Goal: Task Accomplishment & Management: Complete application form

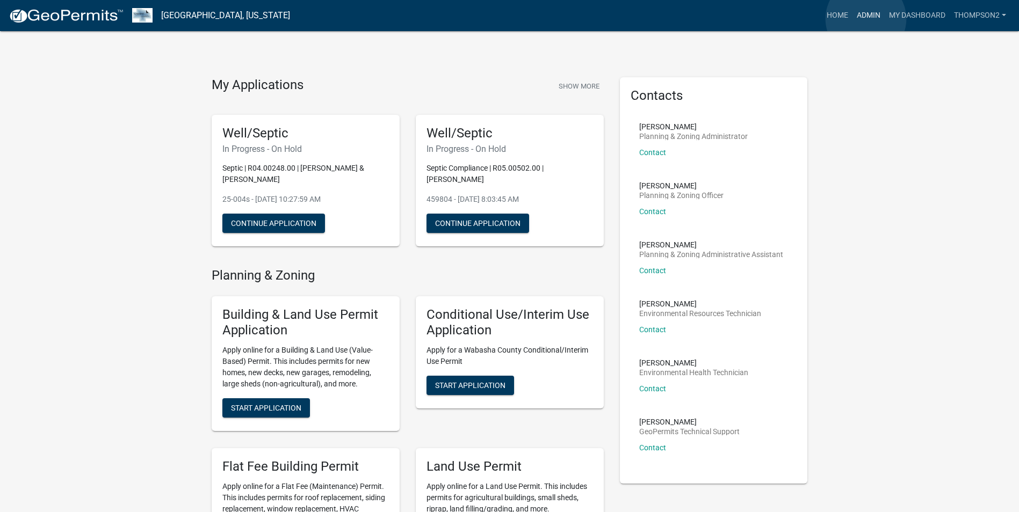
click at [866, 19] on link "Admin" at bounding box center [868, 15] width 32 height 20
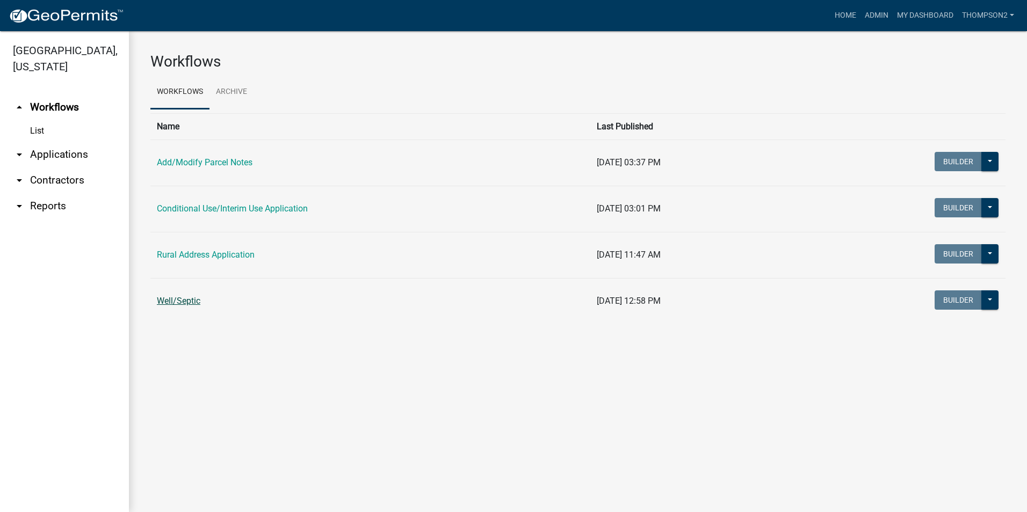
click at [190, 302] on link "Well/Septic" at bounding box center [179, 301] width 44 height 10
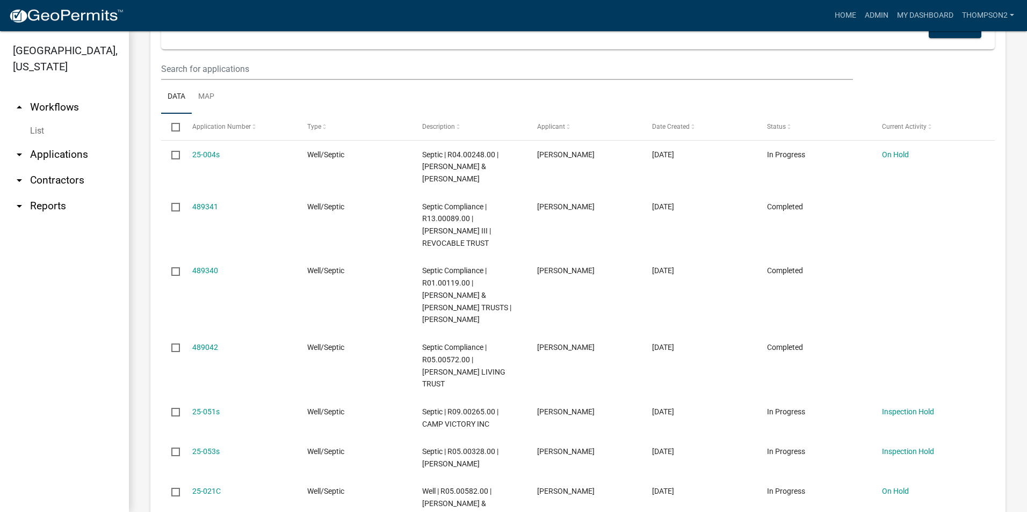
scroll to position [967, 0]
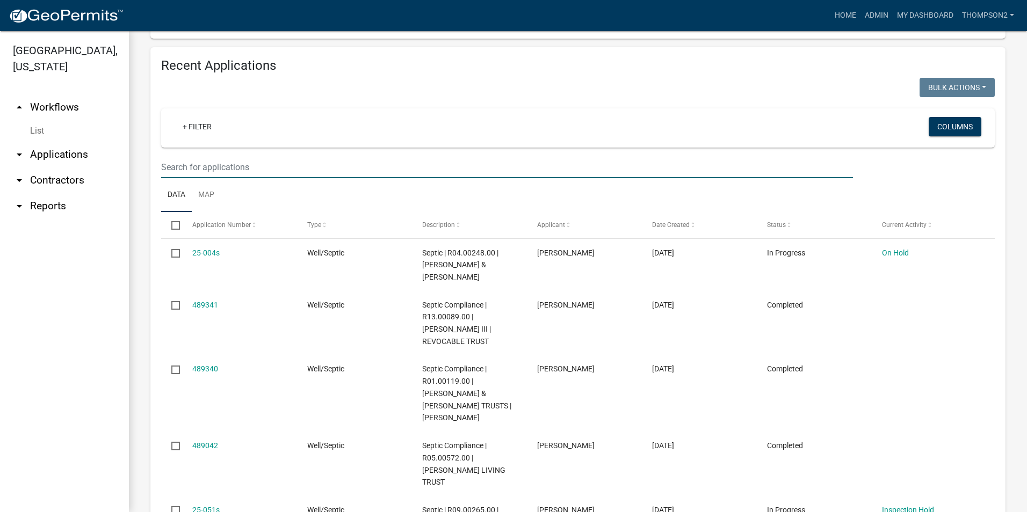
click at [218, 168] on input "text" at bounding box center [507, 167] width 692 height 22
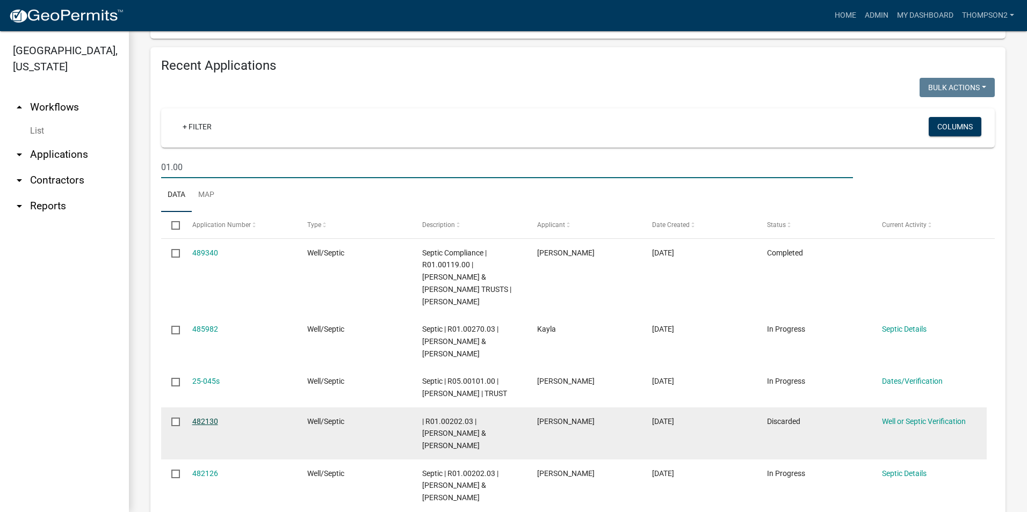
type input "01.00"
click at [210, 424] on link "482130" at bounding box center [205, 421] width 26 height 9
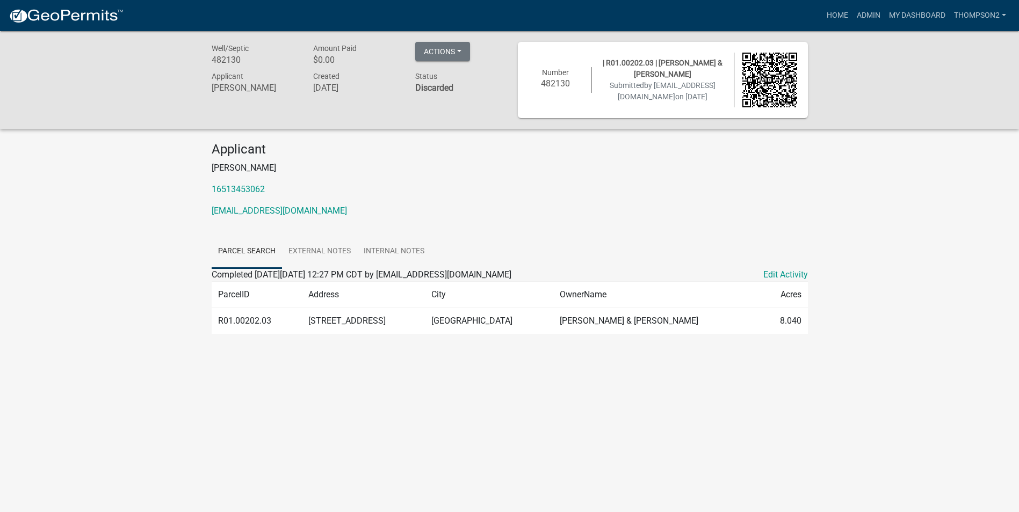
click at [394, 310] on td "[STREET_ADDRESS]" at bounding box center [364, 321] width 124 height 26
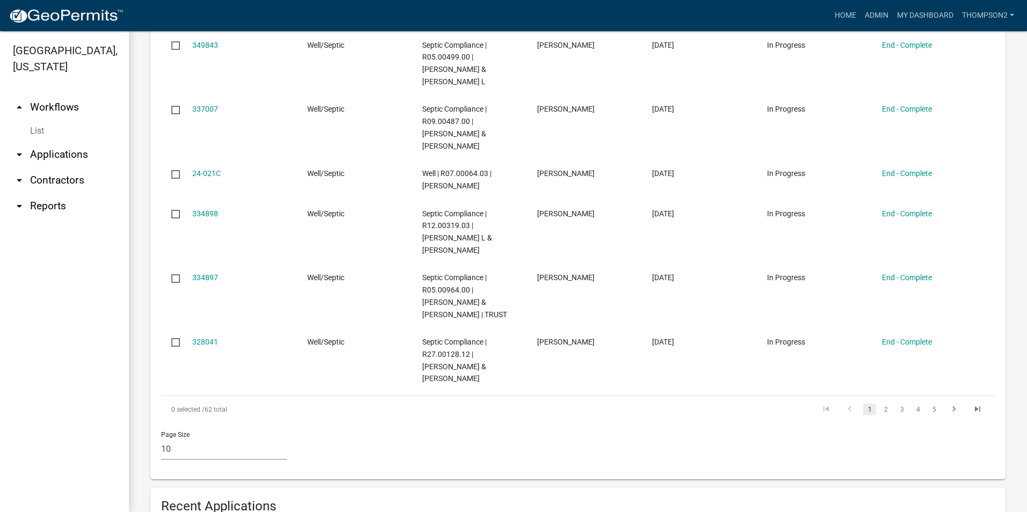
scroll to position [752, 0]
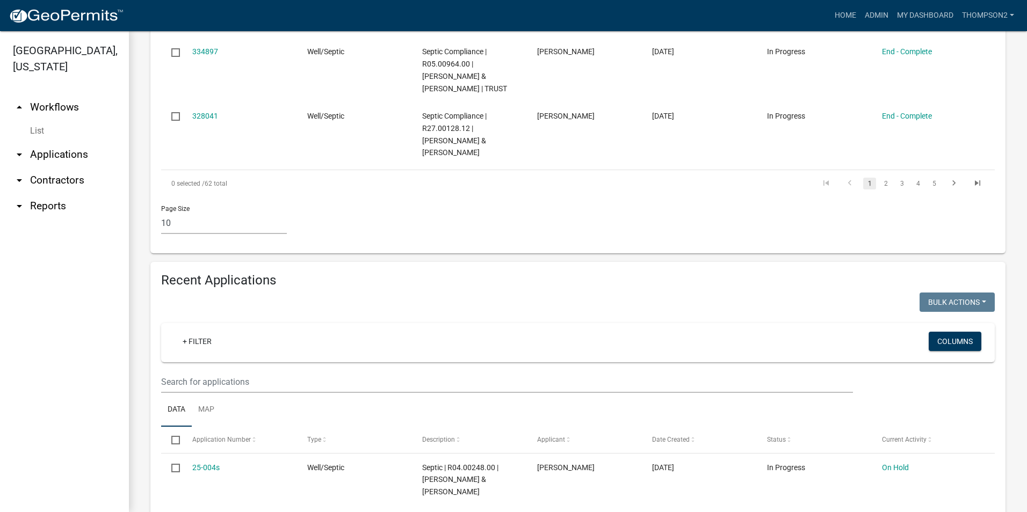
click at [202, 365] on wm-filter-builder "+ Filter Columns" at bounding box center [578, 358] width 834 height 70
click at [193, 377] on input "text" at bounding box center [507, 382] width 692 height 22
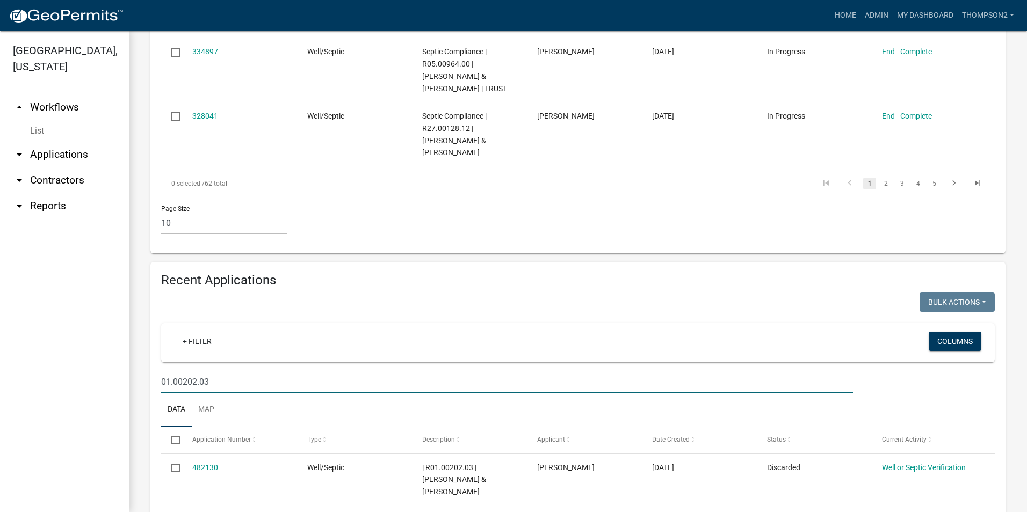
type input "01.00202.03"
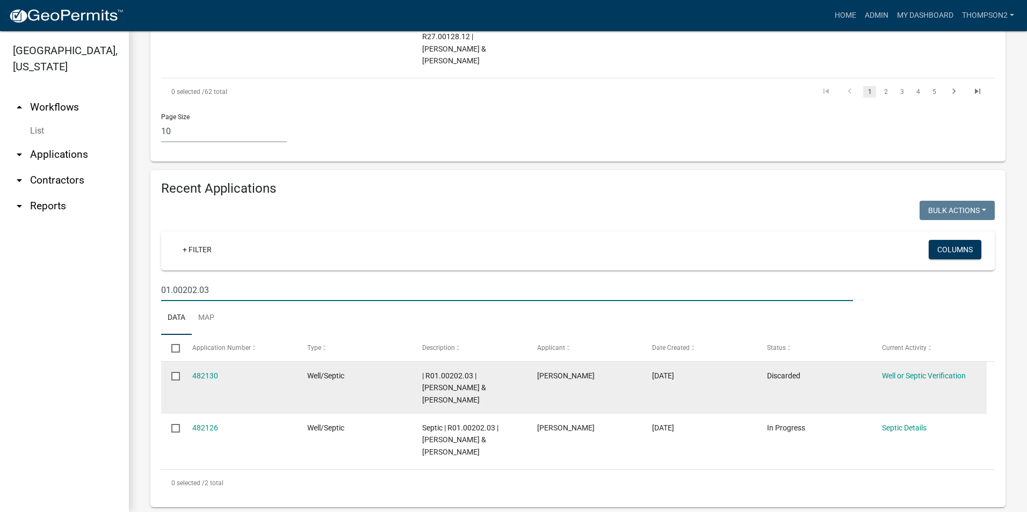
scroll to position [848, 0]
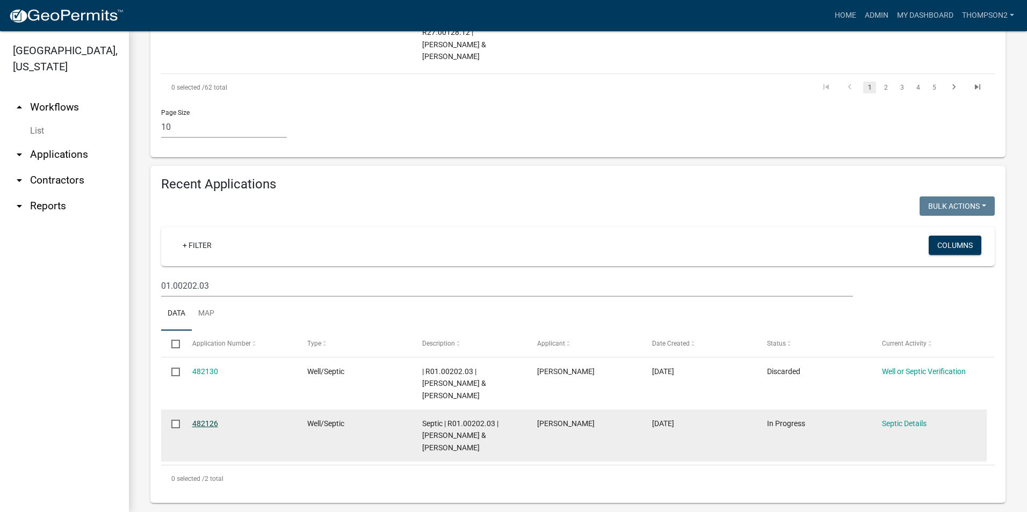
click at [207, 419] on link "482126" at bounding box center [205, 423] width 26 height 9
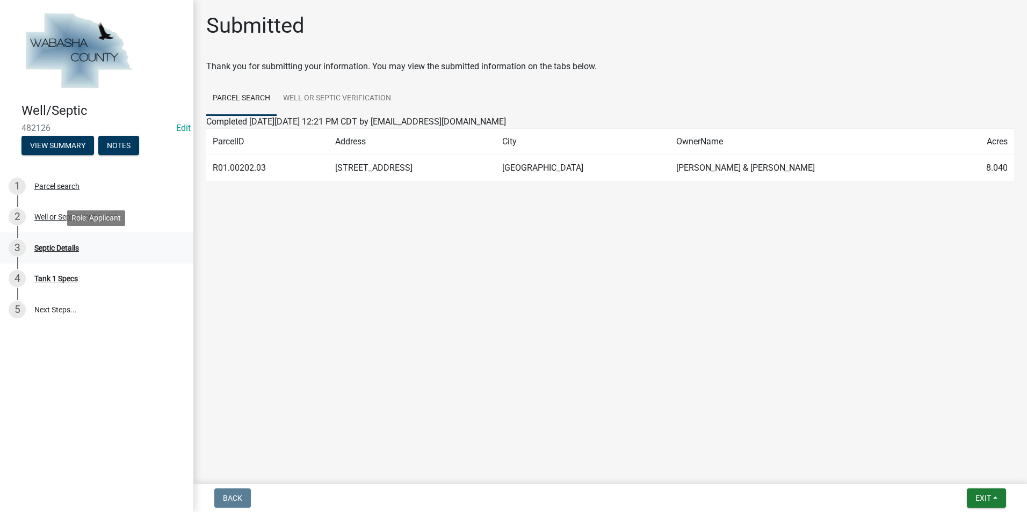
click at [81, 245] on div "3 Septic Details" at bounding box center [93, 248] width 168 height 17
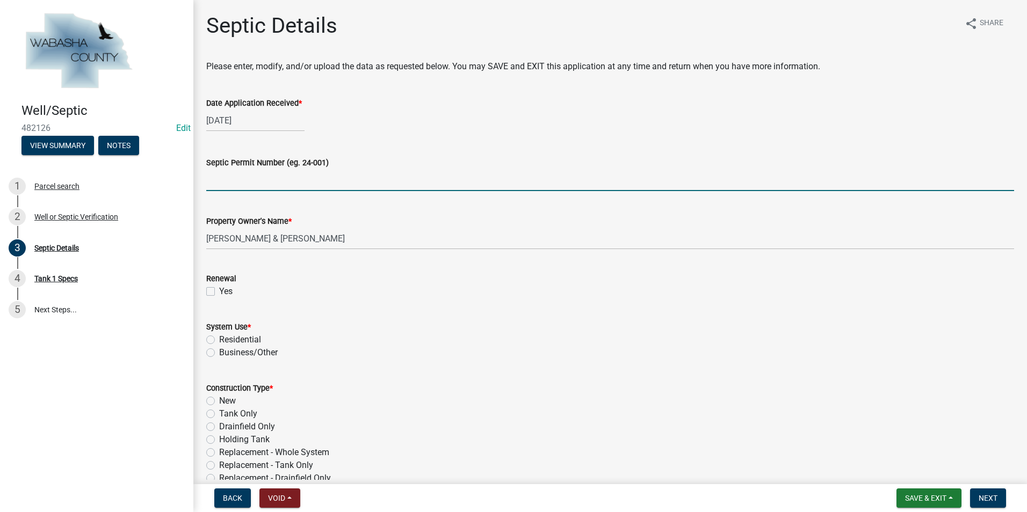
click at [216, 184] on input "Septic Permit Number (eg. 24-001)" at bounding box center [610, 180] width 808 height 22
type input "25-054s"
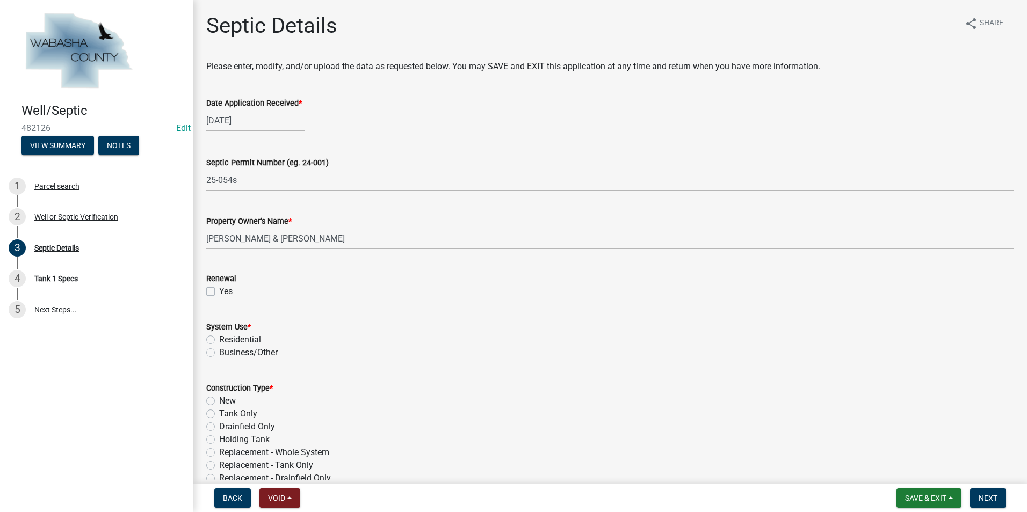
click at [174, 128] on wm-edit-application-number "Edit" at bounding box center [181, 128] width 19 height 10
click at [184, 126] on link "Edit" at bounding box center [183, 128] width 15 height 10
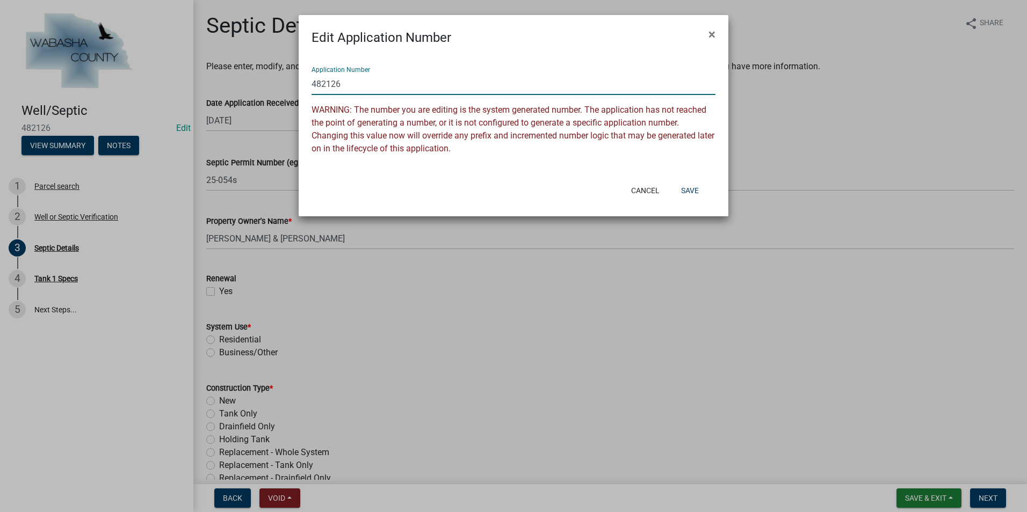
drag, startPoint x: 342, startPoint y: 84, endPoint x: 306, endPoint y: 81, distance: 36.1
click at [306, 81] on div "Application Number 482126 WARNING: The number you are editing is the system gen…" at bounding box center [514, 111] width 430 height 129
type input "25-054s"
click at [690, 187] on button "Save" at bounding box center [689, 190] width 35 height 19
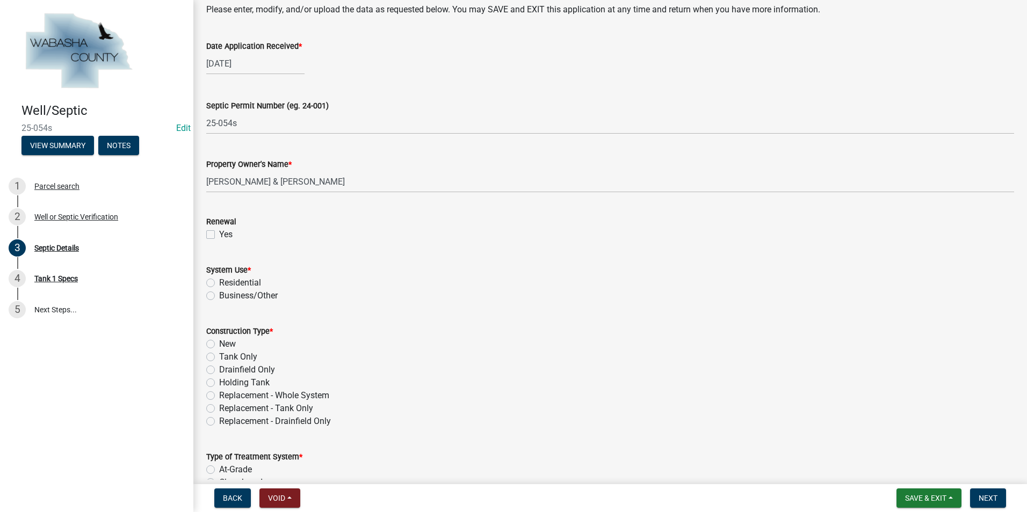
scroll to position [107, 0]
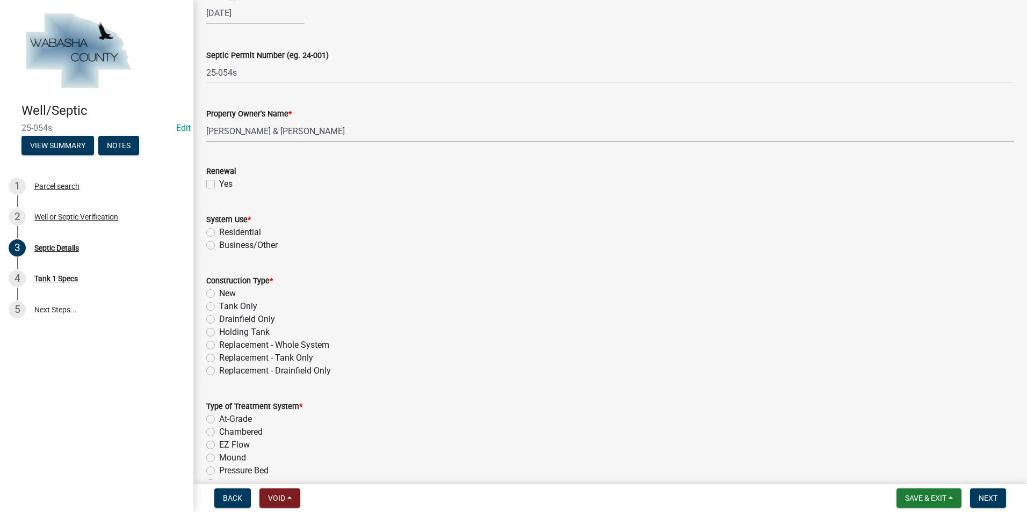
click at [219, 230] on label "Residential" at bounding box center [240, 232] width 42 height 13
click at [219, 230] on input "Residential" at bounding box center [222, 229] width 7 height 7
radio input "true"
click at [219, 305] on label "Tank Only" at bounding box center [238, 306] width 38 height 13
click at [219, 305] on input "Tank Only" at bounding box center [222, 303] width 7 height 7
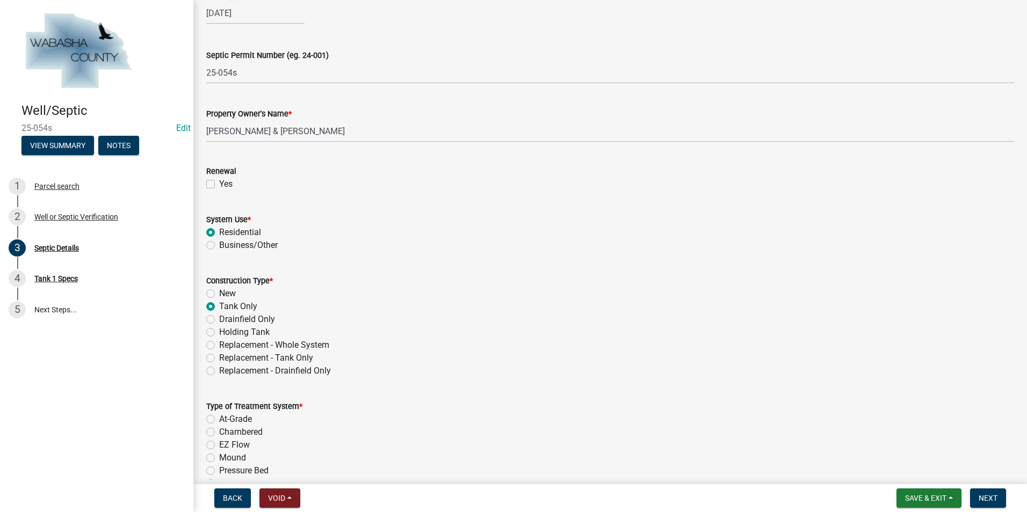
radio input "true"
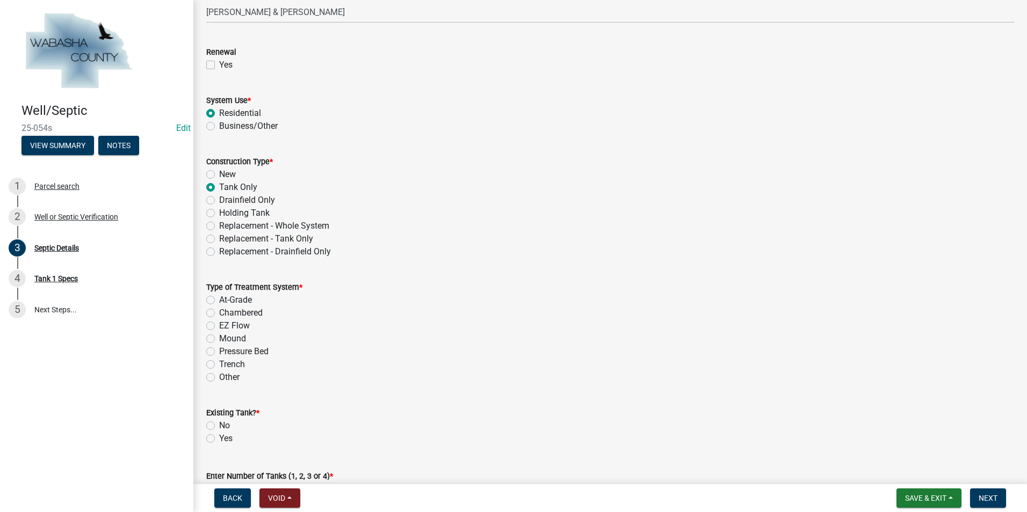
scroll to position [322, 0]
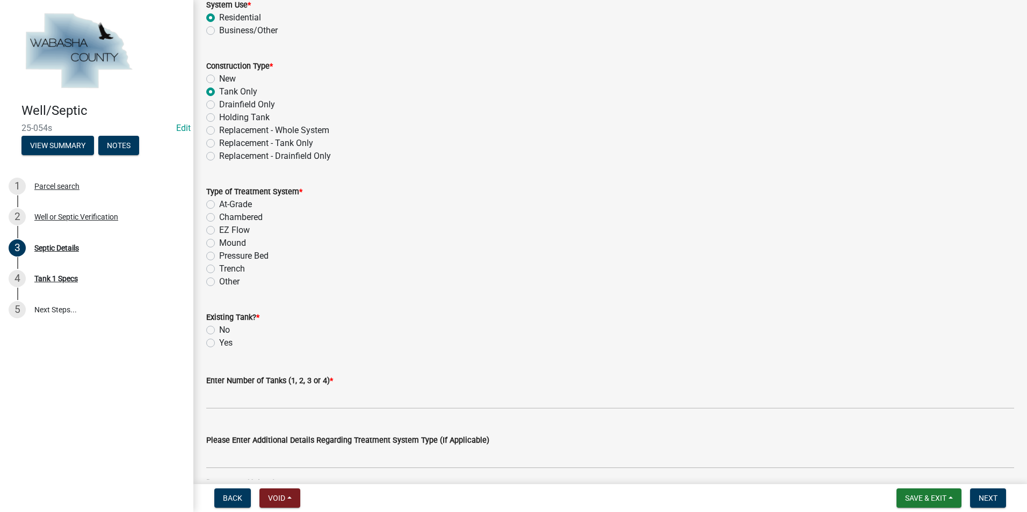
click at [219, 245] on label "Mound" at bounding box center [232, 243] width 27 height 13
click at [219, 244] on input "Mound" at bounding box center [222, 240] width 7 height 7
radio input "true"
click at [219, 342] on label "Yes" at bounding box center [225, 343] width 13 height 13
click at [219, 342] on input "Yes" at bounding box center [222, 340] width 7 height 7
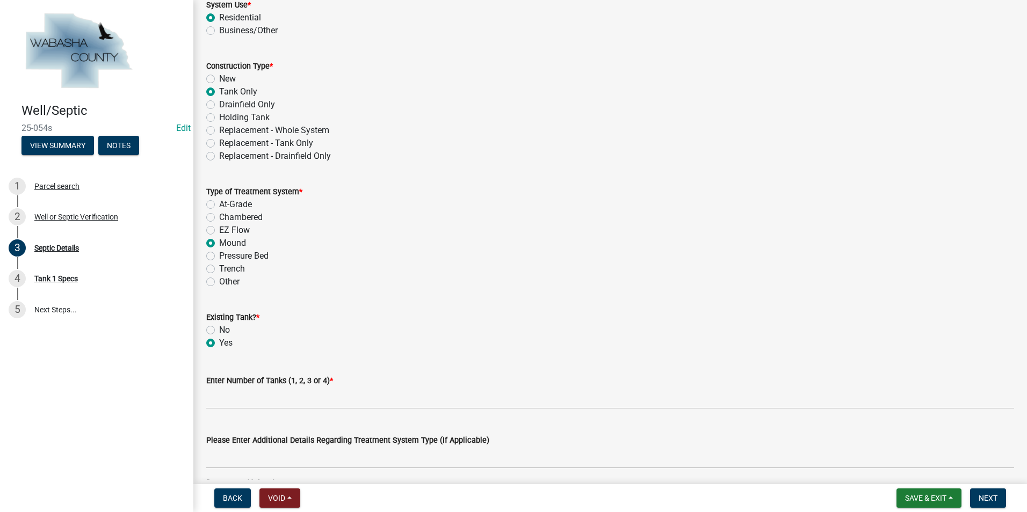
radio input "true"
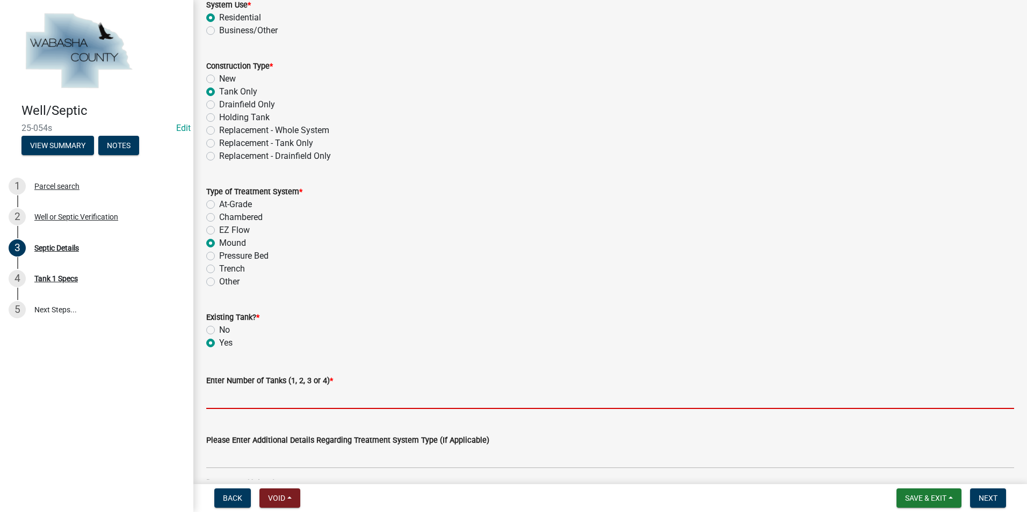
click at [226, 396] on input "text" at bounding box center [610, 398] width 808 height 22
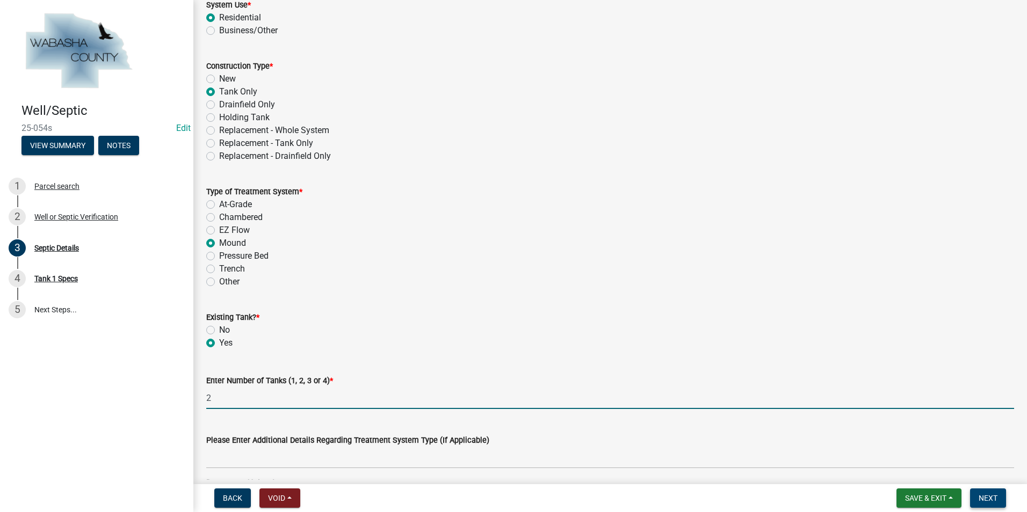
type input "2"
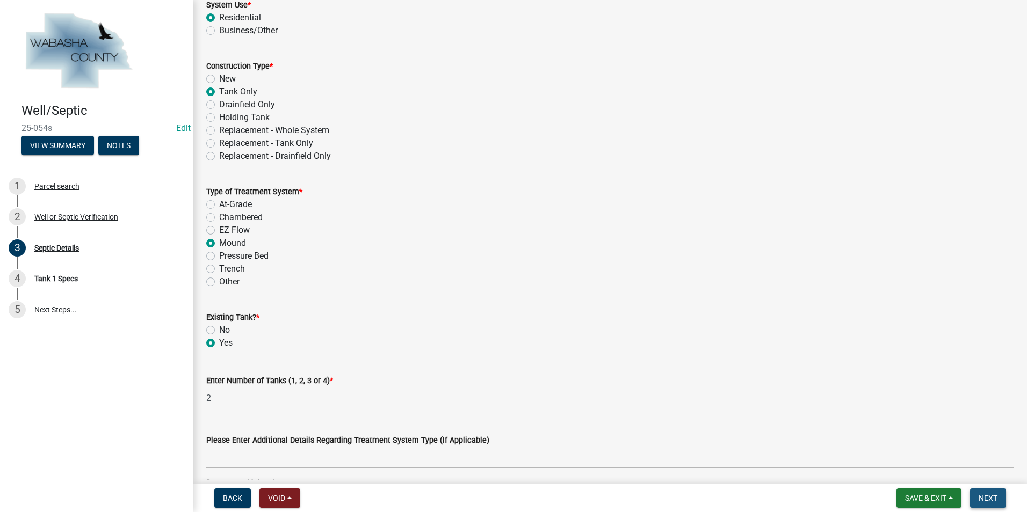
click at [994, 498] on span "Next" at bounding box center [988, 498] width 19 height 9
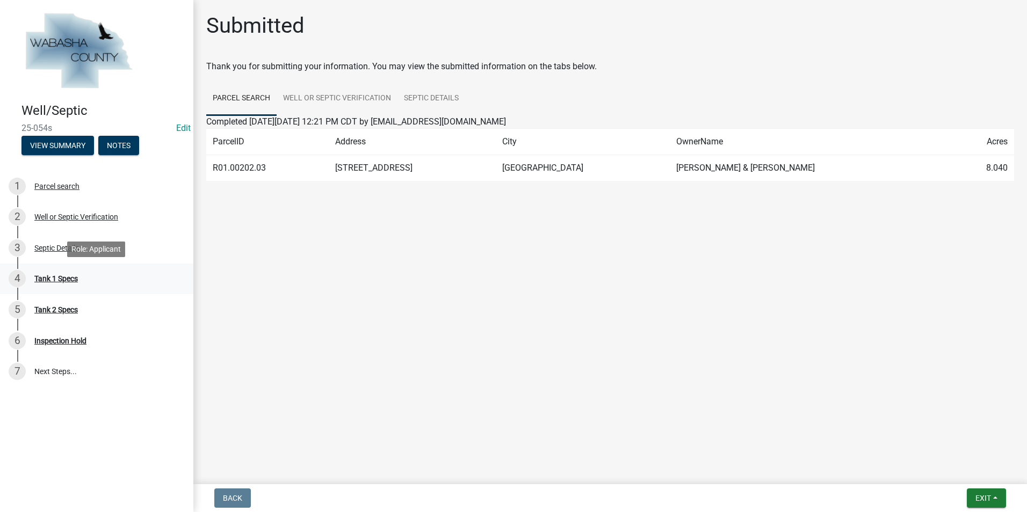
click at [81, 281] on div "4 Tank 1 Specs" at bounding box center [93, 278] width 168 height 17
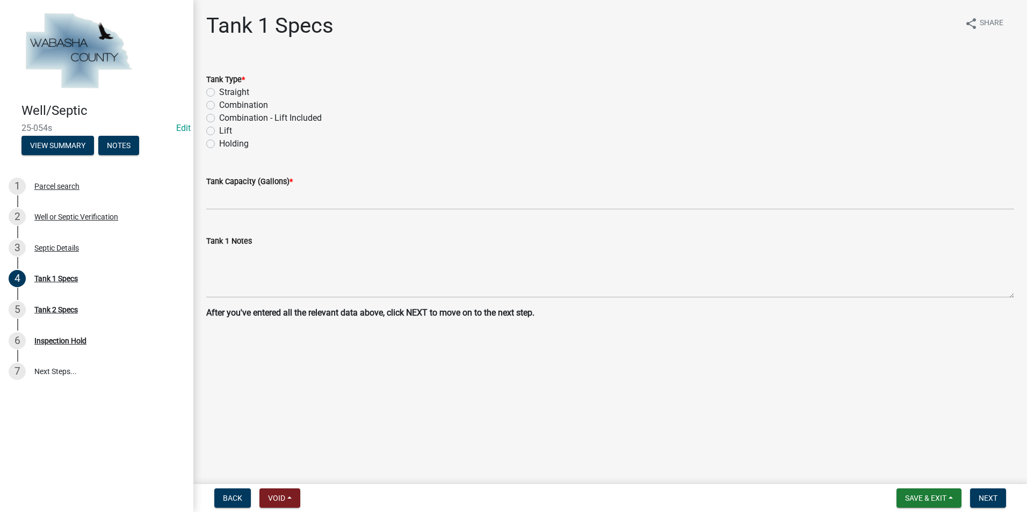
click at [219, 108] on label "Combination" at bounding box center [243, 105] width 49 height 13
click at [219, 106] on input "Combination" at bounding box center [222, 102] width 7 height 7
radio input "true"
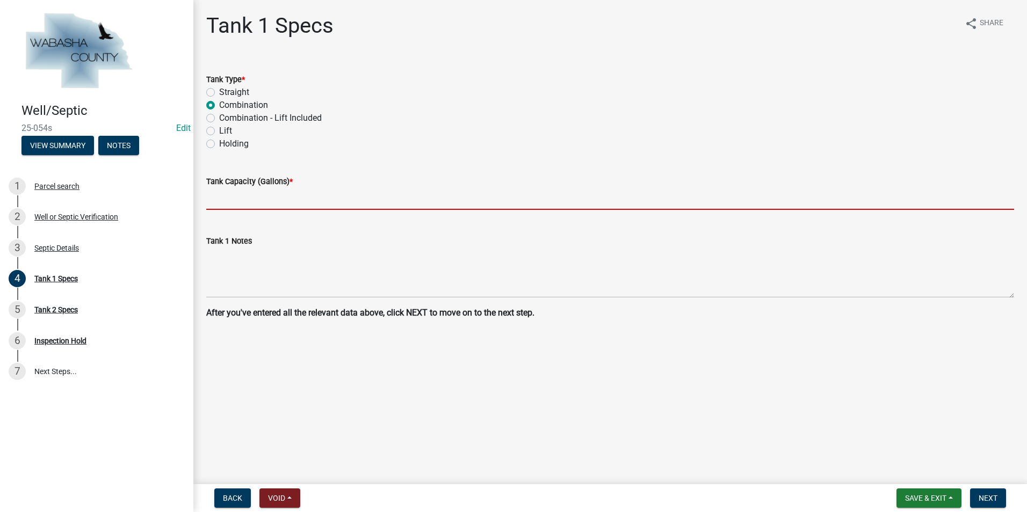
click at [208, 197] on input "text" at bounding box center [610, 199] width 808 height 22
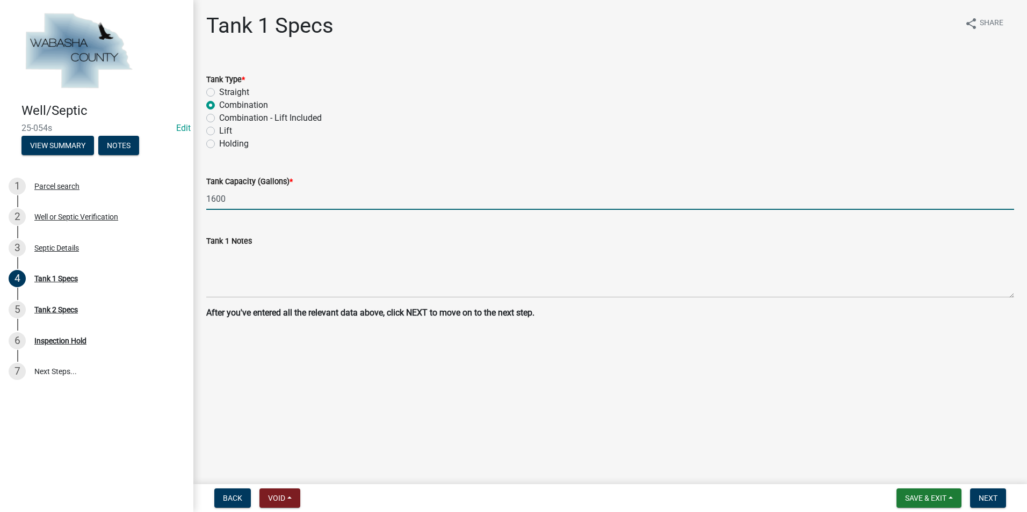
type input "1600"
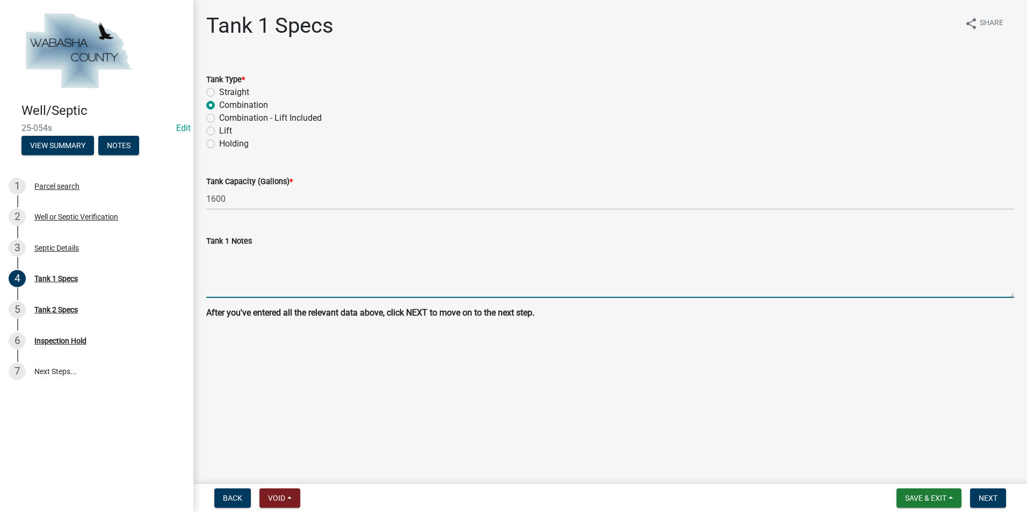
click at [224, 266] on textarea "Tank 1 Notes" at bounding box center [610, 273] width 808 height 50
type textarea "1600 existing"
click at [980, 488] on nav "Back Void Withdraw Lock Expire Void Save & Exit Save Save & Exit Next" at bounding box center [610, 498] width 834 height 28
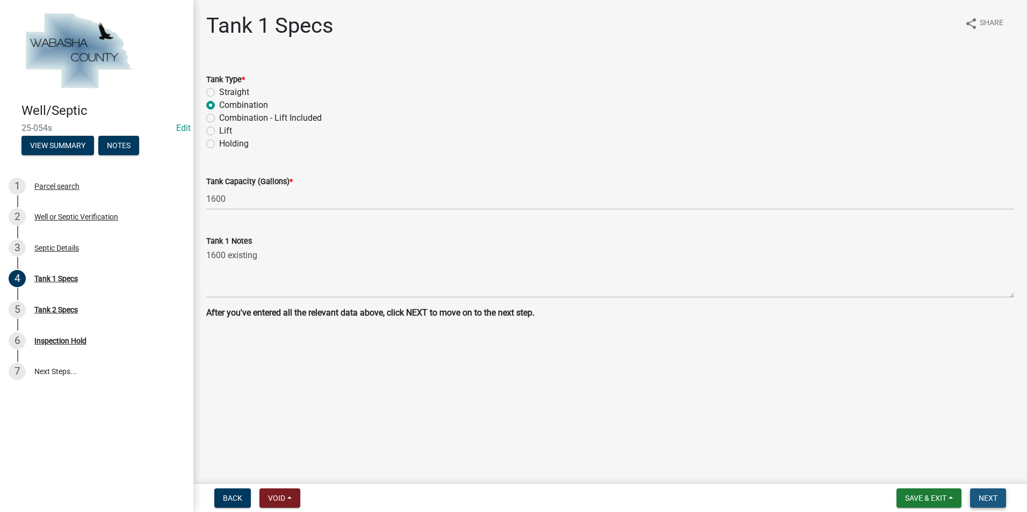
click at [992, 503] on button "Next" at bounding box center [988, 498] width 36 height 19
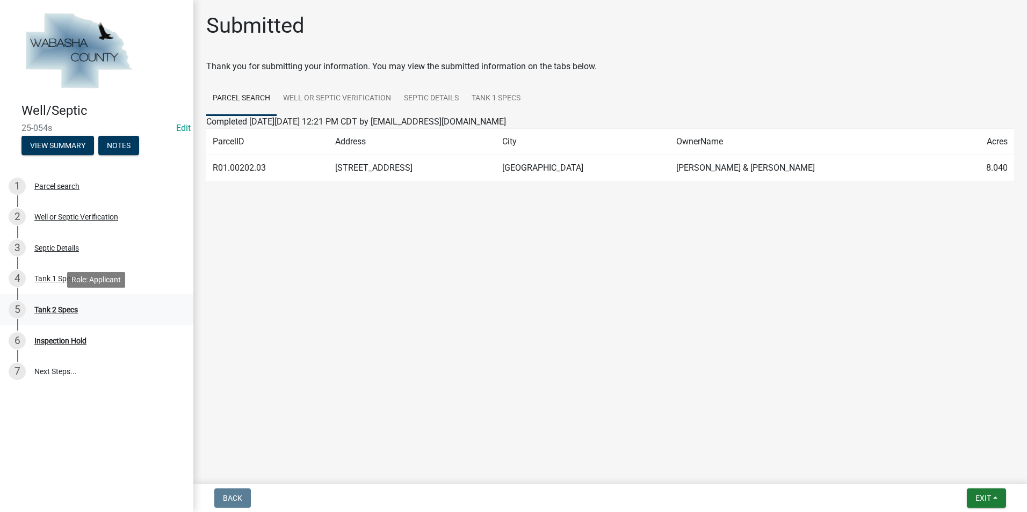
drag, startPoint x: 59, startPoint y: 317, endPoint x: 72, endPoint y: 309, distance: 15.2
click at [60, 317] on div "5 Tank 2 Specs" at bounding box center [93, 309] width 168 height 17
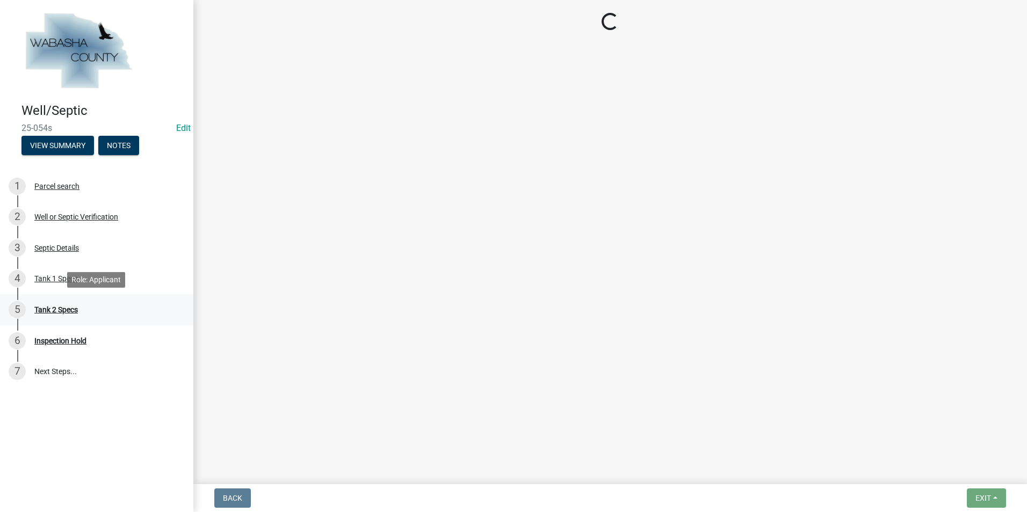
click at [72, 309] on div "Tank 2 Specs" at bounding box center [56, 310] width 44 height 8
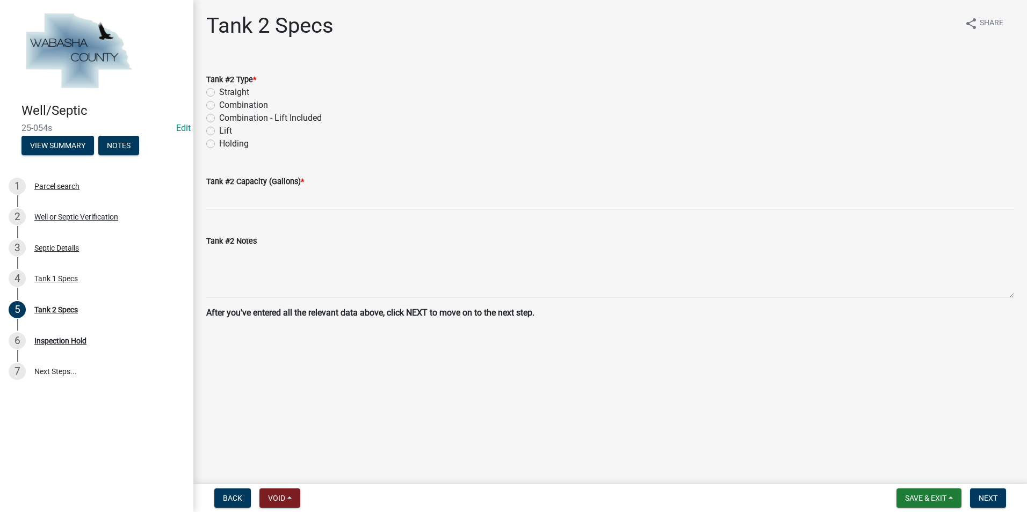
click at [219, 128] on label "Lift" at bounding box center [225, 131] width 13 height 13
click at [219, 128] on input "Lift" at bounding box center [222, 128] width 7 height 7
radio input "true"
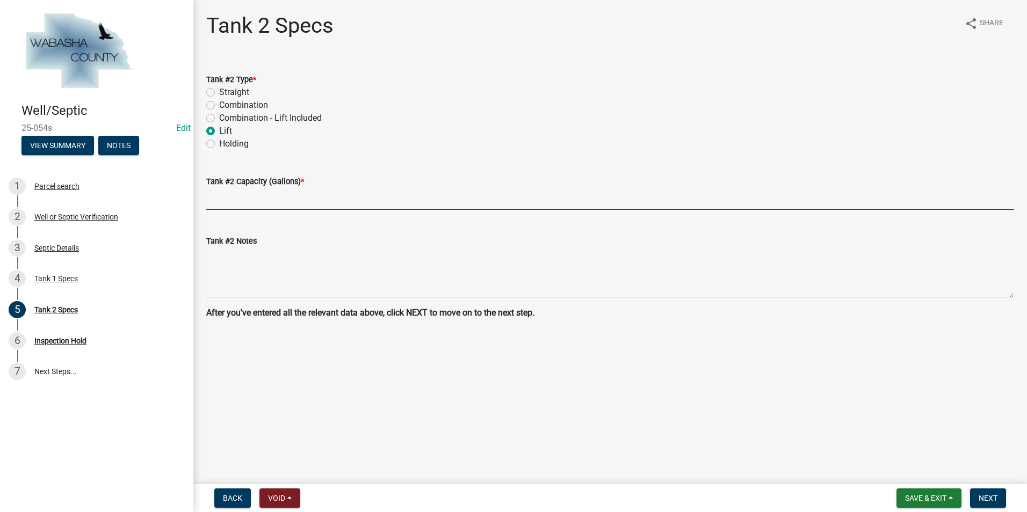
click at [226, 198] on input "text" at bounding box center [610, 199] width 808 height 22
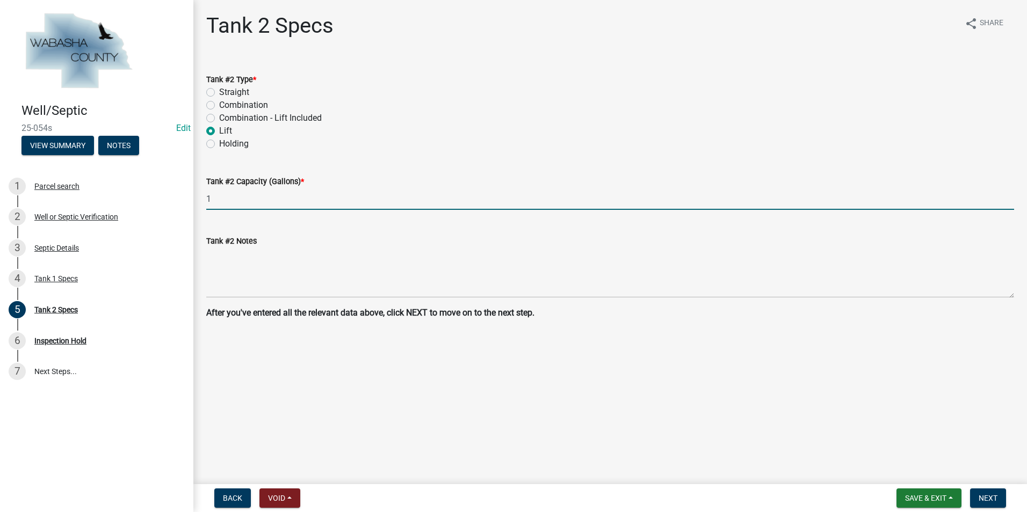
type input "1000"
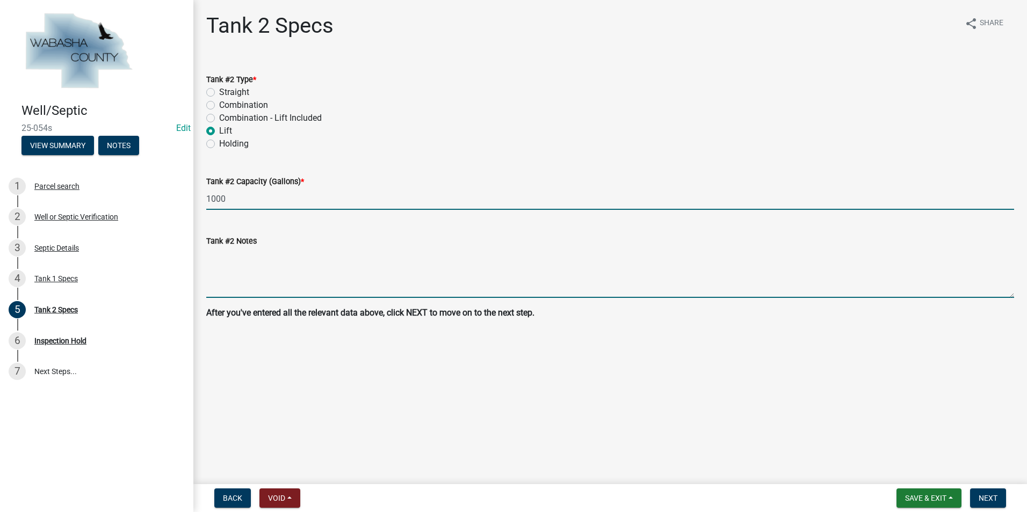
click at [220, 273] on textarea "Tank #2 Notes" at bounding box center [610, 273] width 808 height 50
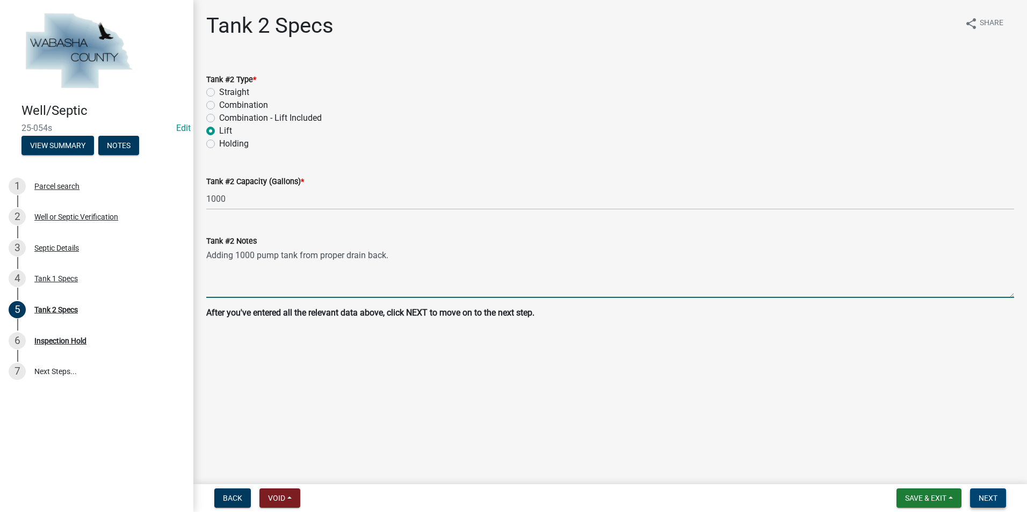
type textarea "Adding 1000 pump tank from proper drain back."
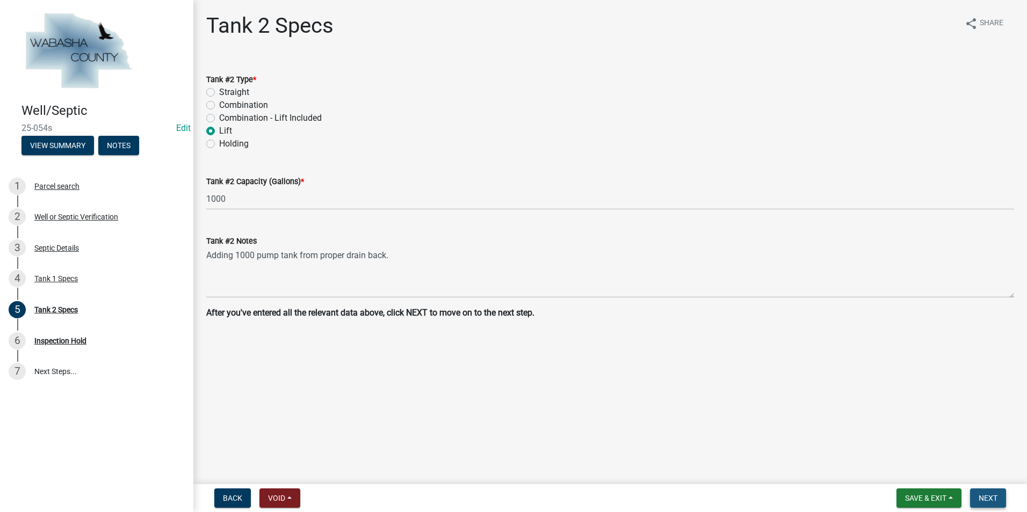
click at [987, 498] on span "Next" at bounding box center [988, 498] width 19 height 9
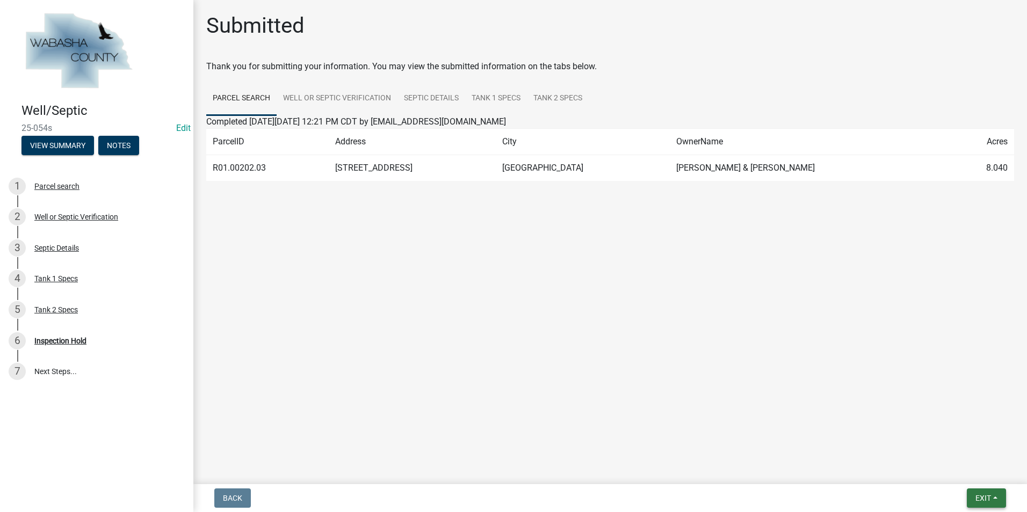
drag, startPoint x: 991, startPoint y: 498, endPoint x: 1001, endPoint y: 498, distance: 10.2
click at [992, 498] on button "Exit" at bounding box center [986, 498] width 39 height 19
click at [983, 471] on button "Save & Exit" at bounding box center [963, 471] width 86 height 26
